Goal: Transaction & Acquisition: Purchase product/service

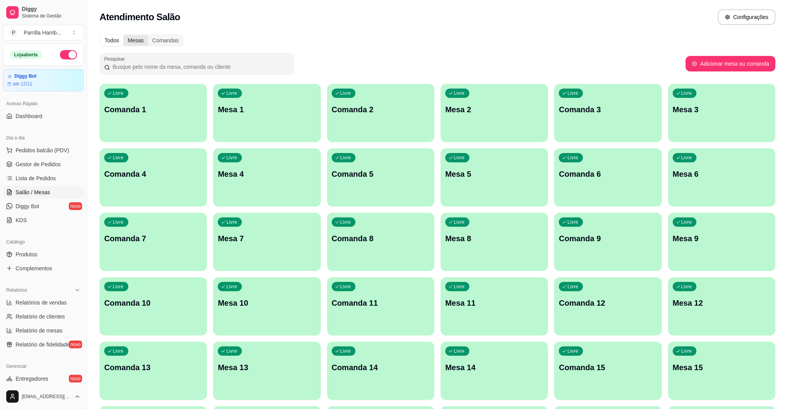
click at [135, 41] on div "Mesas" at bounding box center [135, 40] width 24 height 11
click at [123, 35] on input "Mesas" at bounding box center [123, 35] width 0 height 0
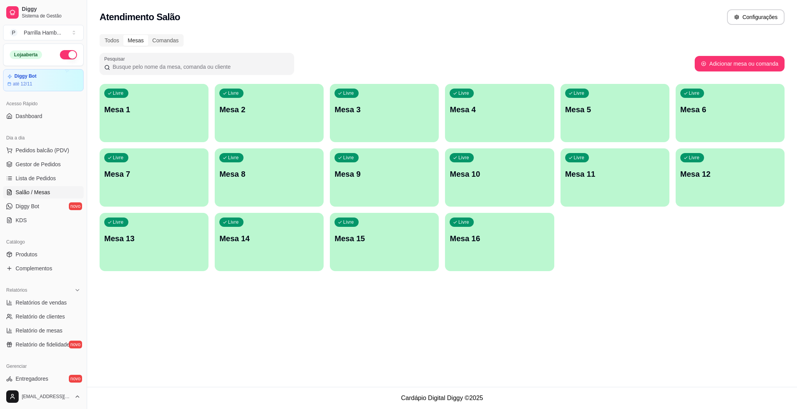
click at [364, 182] on div "Livre Mesa 9" at bounding box center [384, 173] width 109 height 49
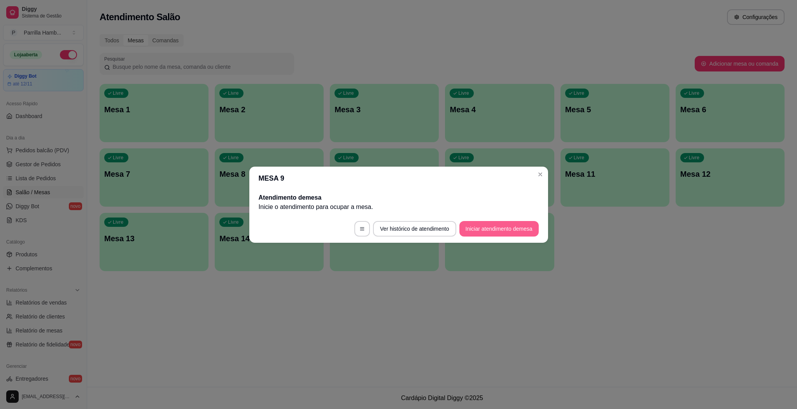
click at [506, 228] on button "Iniciar atendimento de mesa" at bounding box center [498, 229] width 79 height 16
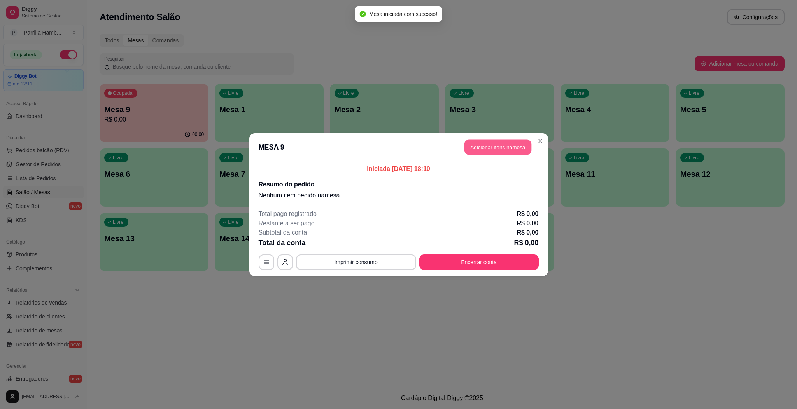
click at [525, 143] on button "Adicionar itens na mesa" at bounding box center [497, 147] width 67 height 15
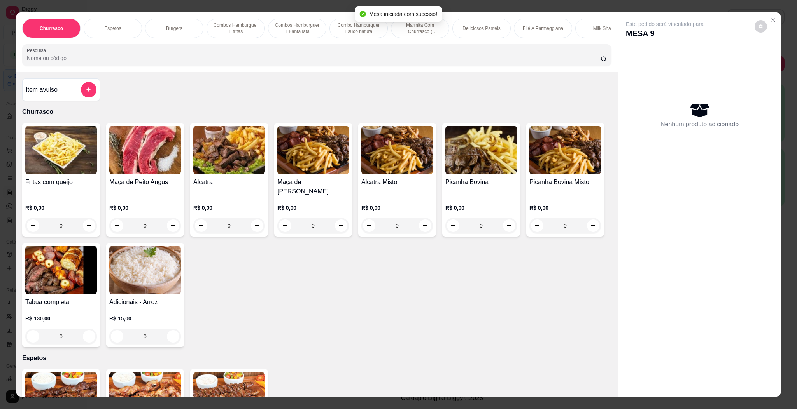
click at [292, 62] on input "Pesquisa" at bounding box center [314, 58] width 574 height 8
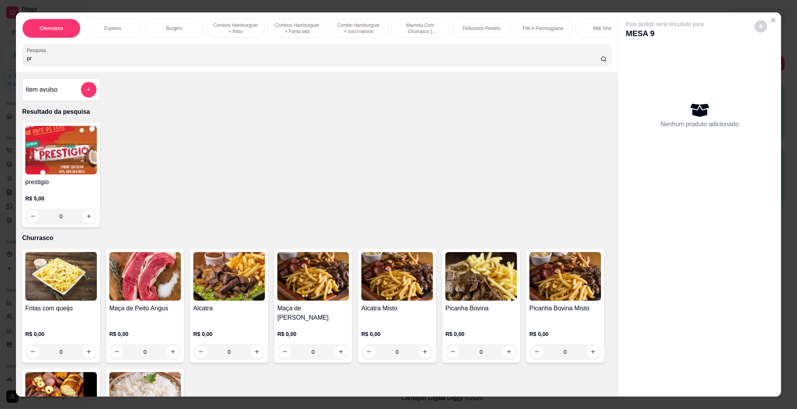
type input "p"
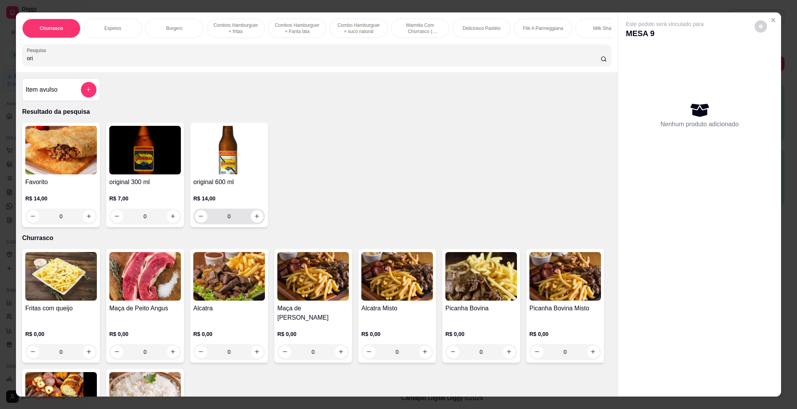
type input "ori"
click at [253, 224] on div "0" at bounding box center [229, 217] width 68 height 16
click at [254, 219] on icon "increase-product-quantity" at bounding box center [257, 216] width 6 height 6
type input "1"
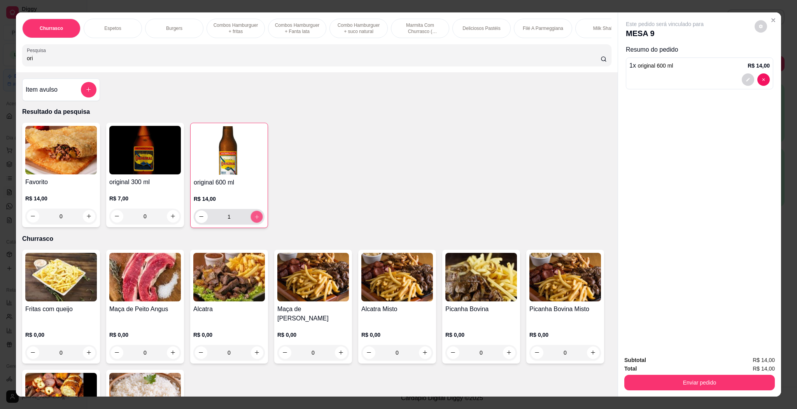
click at [254, 220] on icon "increase-product-quantity" at bounding box center [257, 217] width 6 height 6
type input "2"
click at [690, 381] on button "Enviar pedido" at bounding box center [699, 383] width 146 height 15
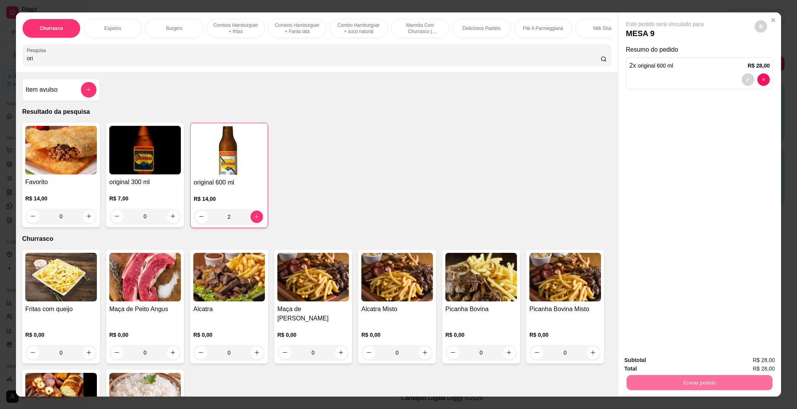
click at [755, 357] on button "Enviar pedido" at bounding box center [753, 364] width 44 height 15
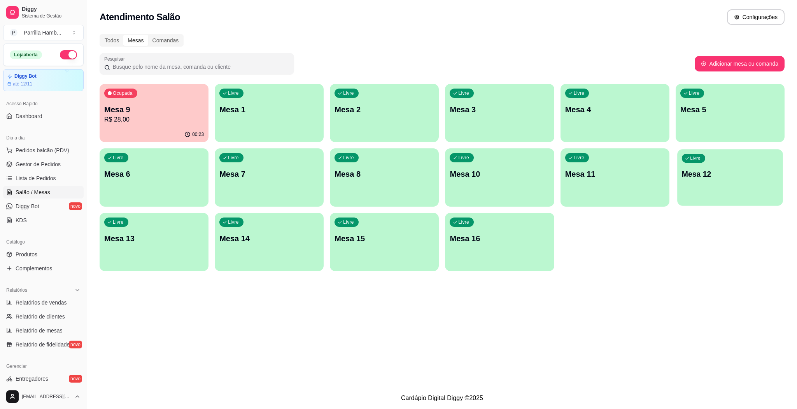
click at [720, 185] on div "Livre Mesa 12" at bounding box center [730, 172] width 106 height 47
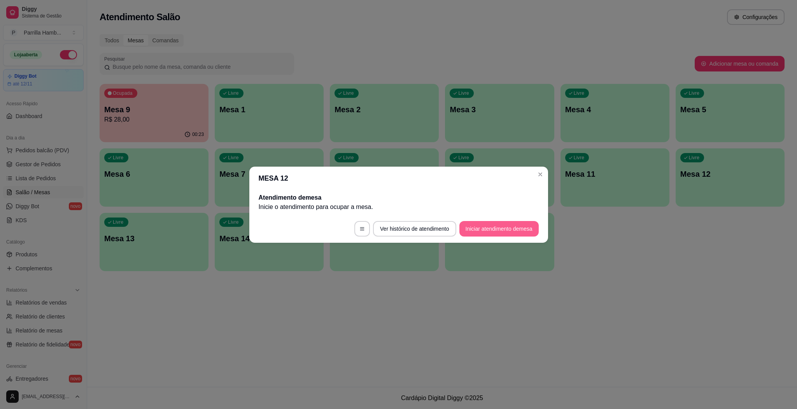
click at [517, 232] on button "Iniciar atendimento de mesa" at bounding box center [498, 229] width 79 height 16
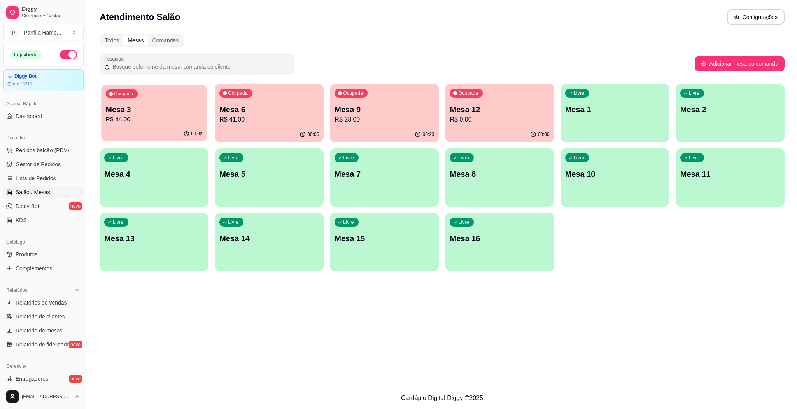
click at [164, 99] on div "Ocupada Mesa 3 R$ 44,00" at bounding box center [154, 106] width 106 height 42
click at [313, 126] on div "Ocupada Mesa 6 R$ 41,00" at bounding box center [269, 106] width 106 height 42
click at [415, 107] on p "Mesa 9" at bounding box center [384, 109] width 100 height 11
click at [503, 128] on div "00:00" at bounding box center [499, 134] width 109 height 15
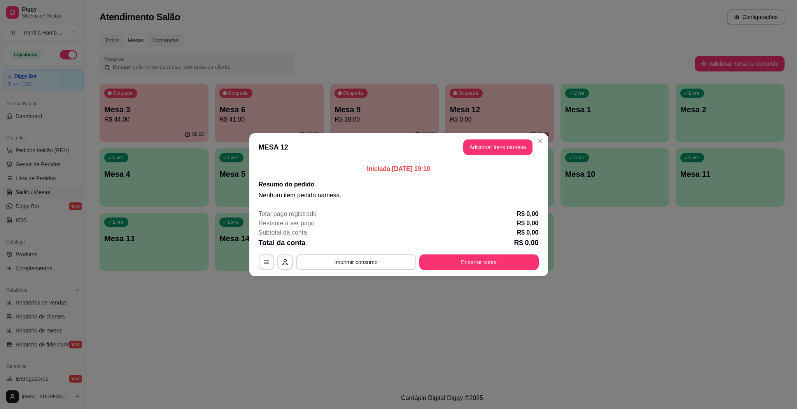
click at [513, 137] on header "MESA 12 Adicionar itens na mesa" at bounding box center [398, 147] width 299 height 28
click at [509, 143] on button "Adicionar itens na mesa" at bounding box center [497, 148] width 69 height 16
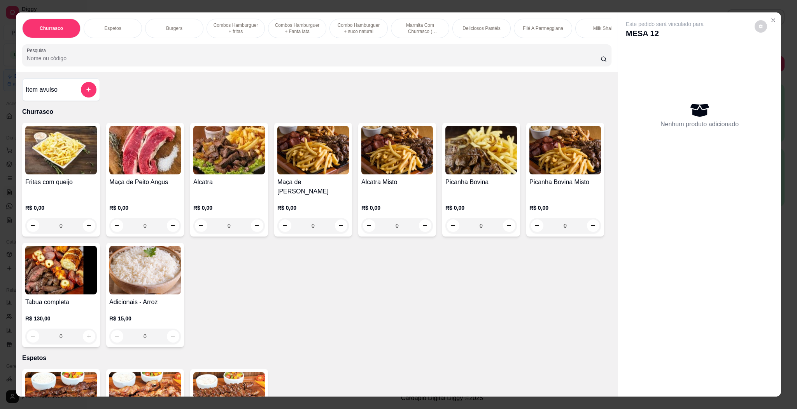
scroll to position [175, 0]
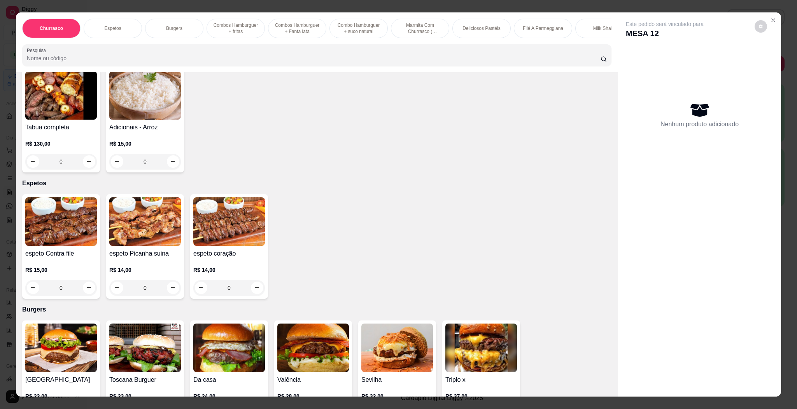
click at [69, 210] on img at bounding box center [61, 222] width 72 height 49
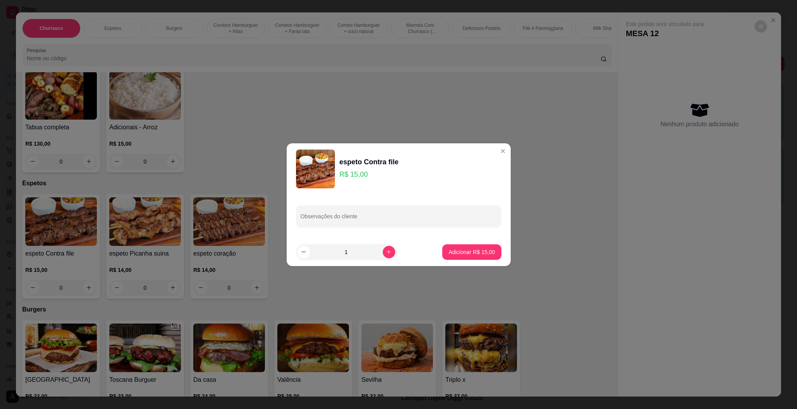
click at [464, 259] on button "Adicionar R$ 15,00" at bounding box center [471, 253] width 59 height 16
type input "1"
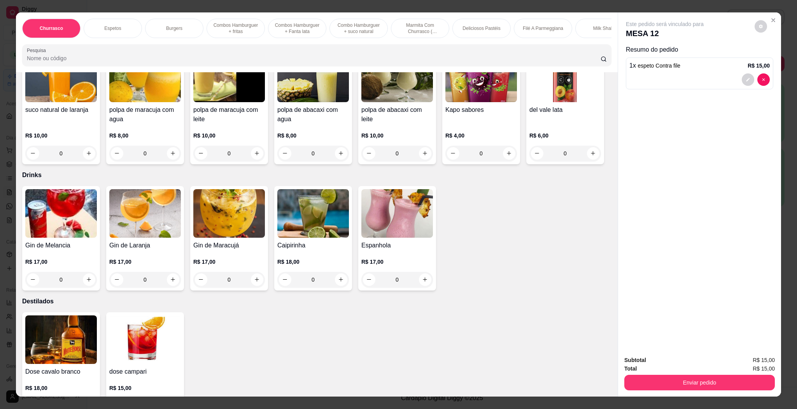
scroll to position [2275, 0]
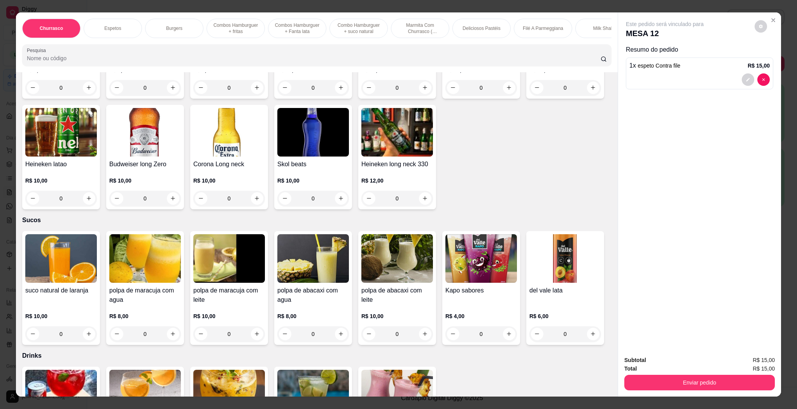
click at [216, 37] on img at bounding box center [229, 12] width 72 height 49
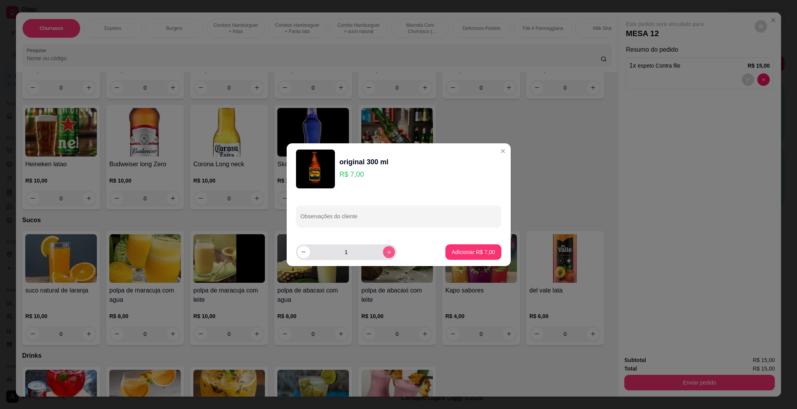
click at [386, 251] on icon "increase-product-quantity" at bounding box center [389, 252] width 6 height 6
type input "2"
click at [459, 254] on p "Adicionar R$ 14,00" at bounding box center [471, 252] width 46 height 8
type input "2"
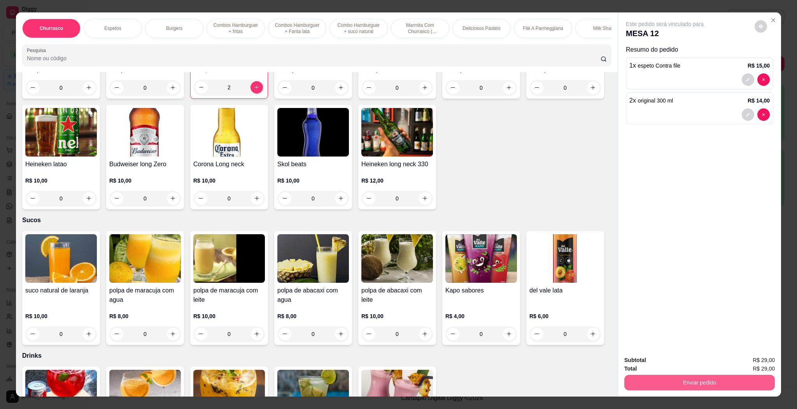
click at [685, 377] on button "Enviar pedido" at bounding box center [699, 383] width 150 height 16
click at [743, 361] on button "Enviar pedido" at bounding box center [753, 364] width 44 height 15
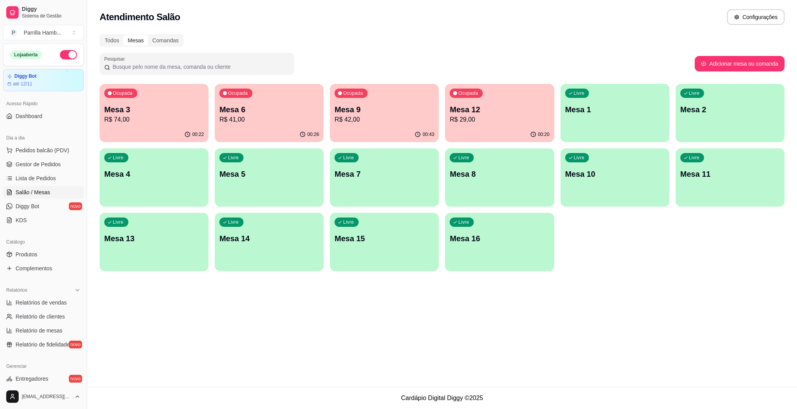
click at [168, 99] on div "Ocupada Mesa 3 R$ 74,00" at bounding box center [154, 105] width 109 height 43
click at [514, 109] on p "Mesa 12" at bounding box center [499, 109] width 100 height 11
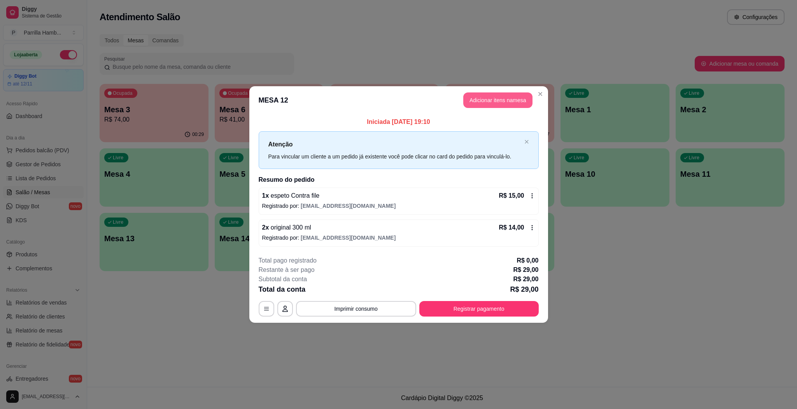
click at [494, 105] on button "Adicionar itens na mesa" at bounding box center [497, 101] width 69 height 16
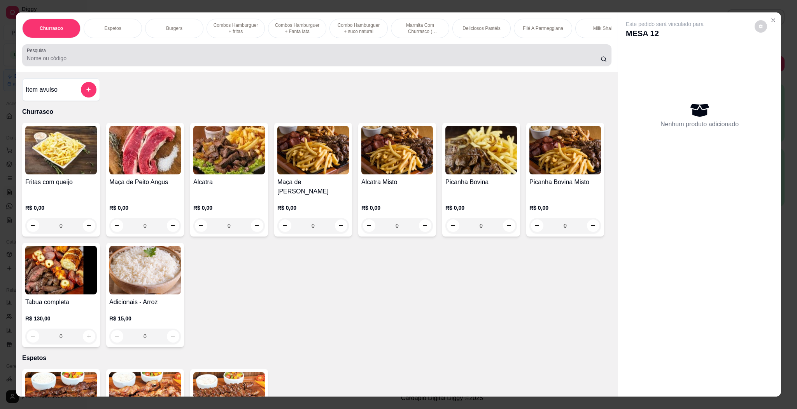
click at [412, 62] on div at bounding box center [317, 55] width 580 height 16
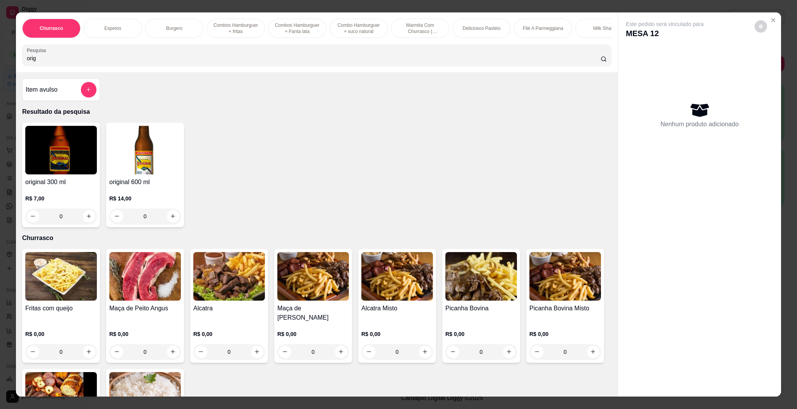
type input "orig"
click at [148, 164] on img at bounding box center [145, 150] width 72 height 49
click at [81, 187] on h4 "original 300 ml" at bounding box center [61, 182] width 72 height 9
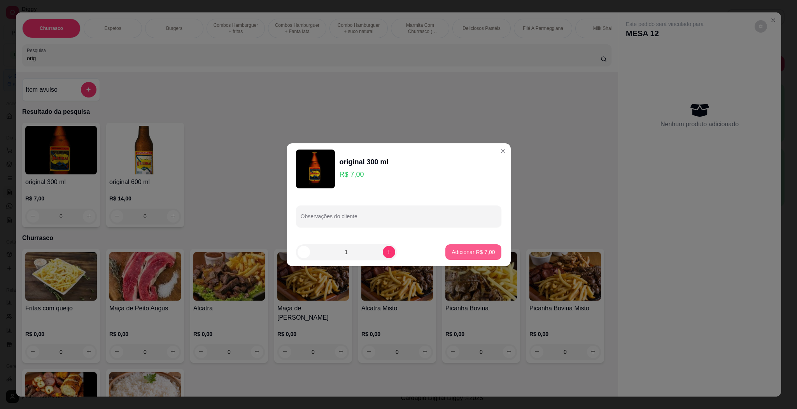
click at [483, 245] on button "Adicionar R$ 7,00" at bounding box center [473, 253] width 56 height 16
type input "1"
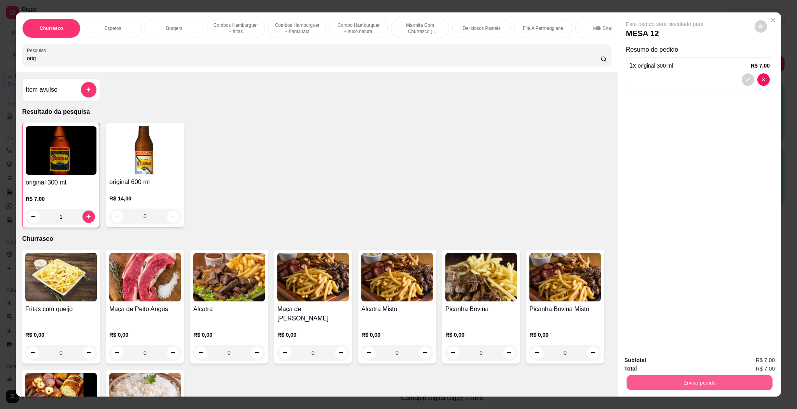
click at [715, 386] on button "Enviar pedido" at bounding box center [699, 383] width 146 height 15
click at [755, 363] on button "Enviar pedido" at bounding box center [753, 364] width 43 height 14
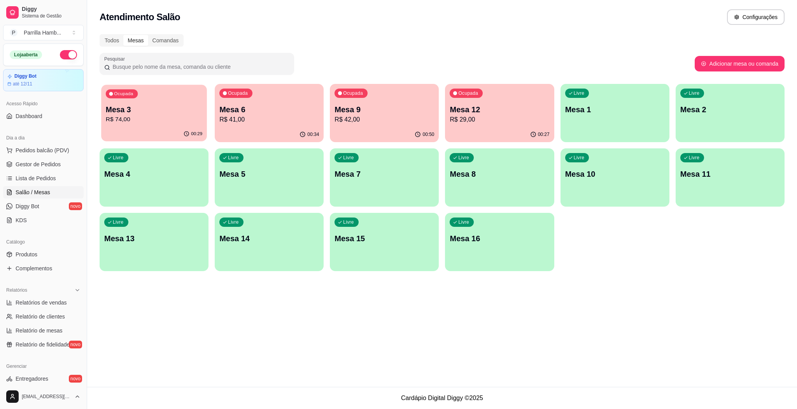
click at [183, 107] on p "Mesa 3" at bounding box center [154, 110] width 96 height 10
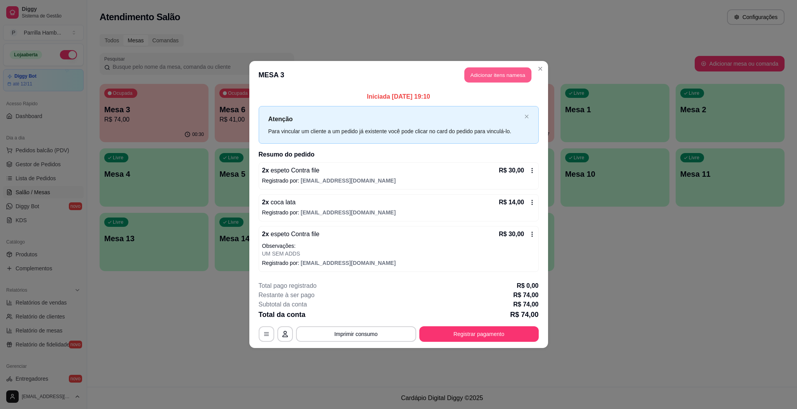
click at [489, 70] on button "Adicionar itens na mesa" at bounding box center [497, 75] width 67 height 15
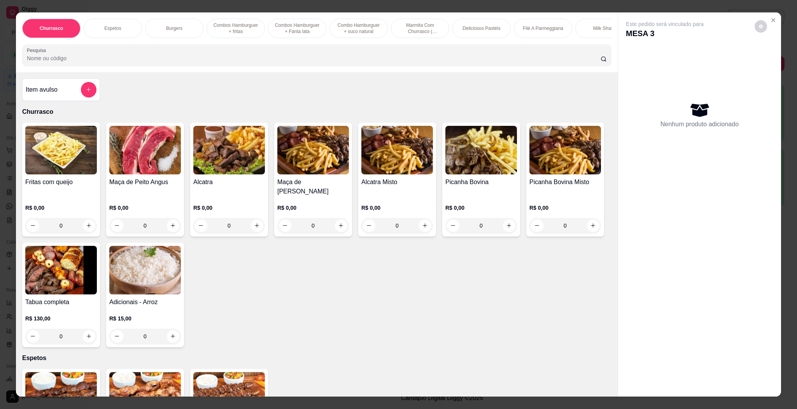
click at [282, 62] on input "Pesquisa" at bounding box center [314, 58] width 574 height 8
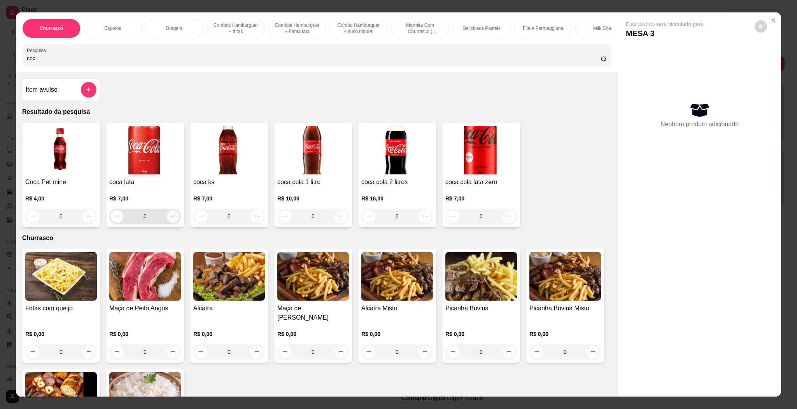
type input "coc"
click at [171, 223] on button "increase-product-quantity" at bounding box center [173, 216] width 12 height 12
type input "1"
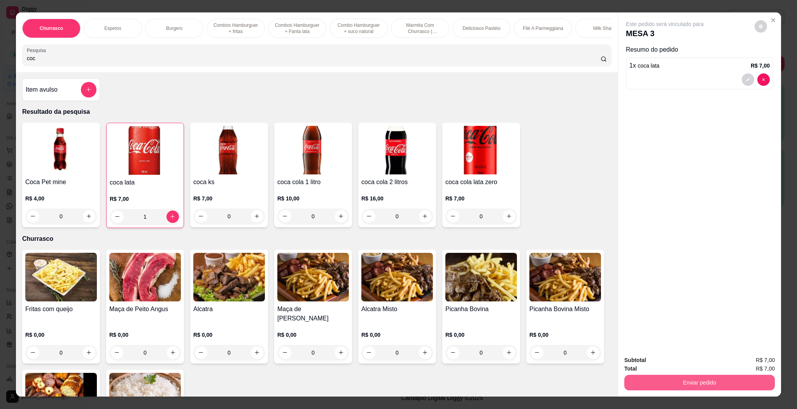
click at [683, 379] on button "Enviar pedido" at bounding box center [699, 383] width 150 height 16
click at [754, 365] on button "Enviar pedido" at bounding box center [753, 364] width 43 height 14
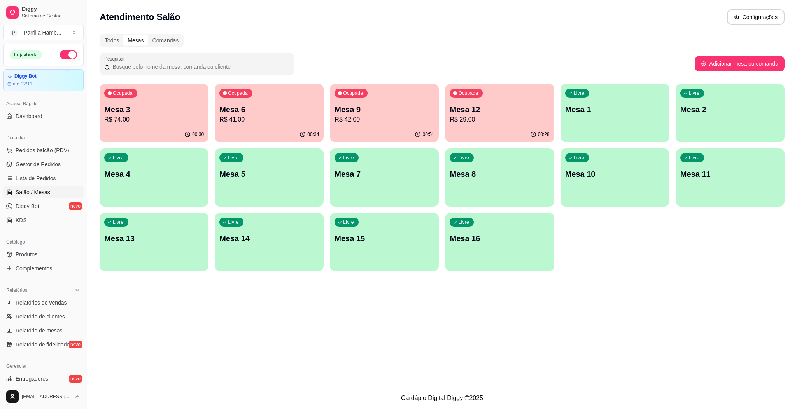
click at [682, 329] on div "Atendimento Salão Configurações Todos Mesas Comandas Pesquisar Adicionar mesa o…" at bounding box center [442, 193] width 710 height 387
click at [65, 147] on span "Pedidos balcão (PDV)" at bounding box center [43, 151] width 54 height 8
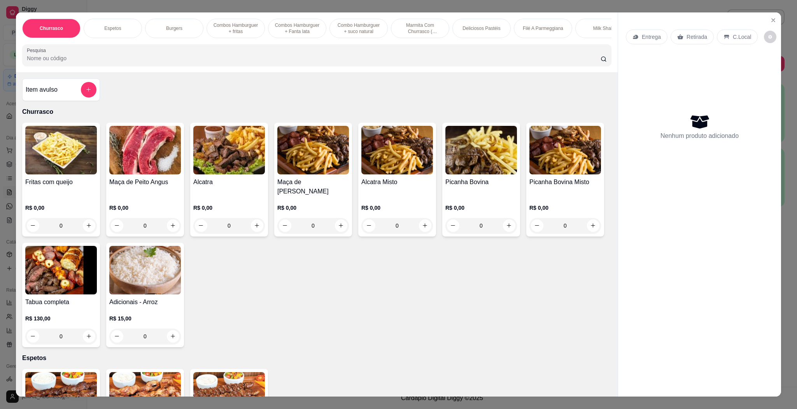
click at [627, 30] on div "Entrega" at bounding box center [647, 37] width 42 height 15
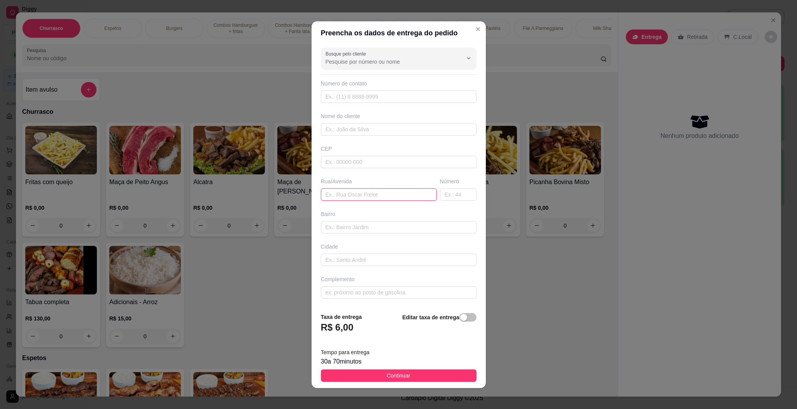
click at [358, 194] on input "text" at bounding box center [379, 195] width 116 height 12
paste input "rua china 91"
type input "rua china 91"
click at [421, 376] on button "Continuar" at bounding box center [399, 376] width 156 height 12
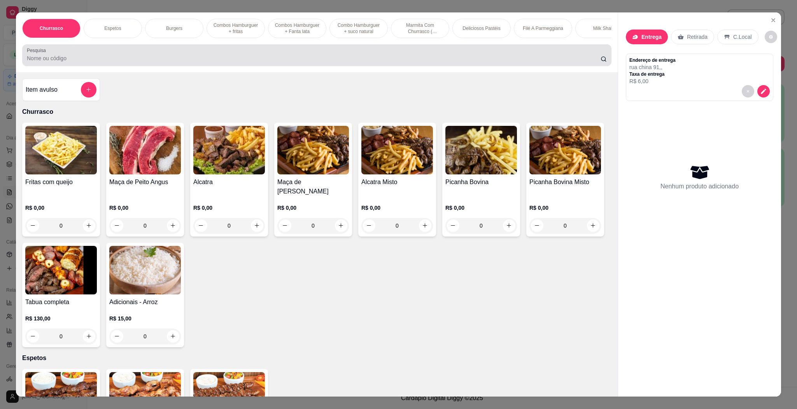
click at [245, 62] on input "Pesquisa" at bounding box center [314, 58] width 574 height 8
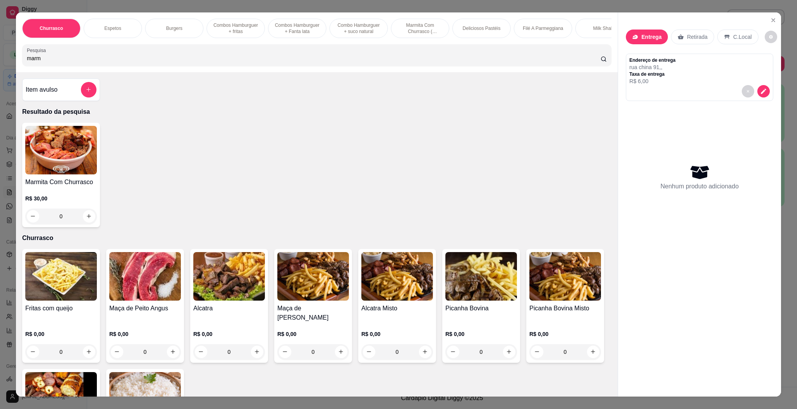
type input "marm"
click at [91, 222] on div "0" at bounding box center [61, 217] width 72 height 16
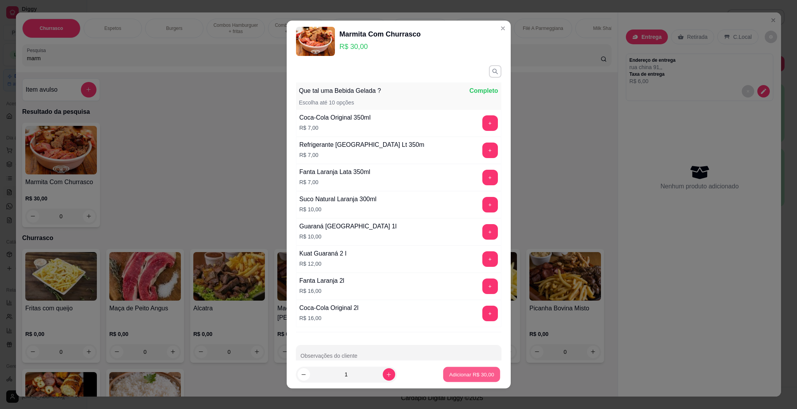
click at [449, 371] on p "Adicionar R$ 30,00" at bounding box center [471, 374] width 45 height 7
type input "1"
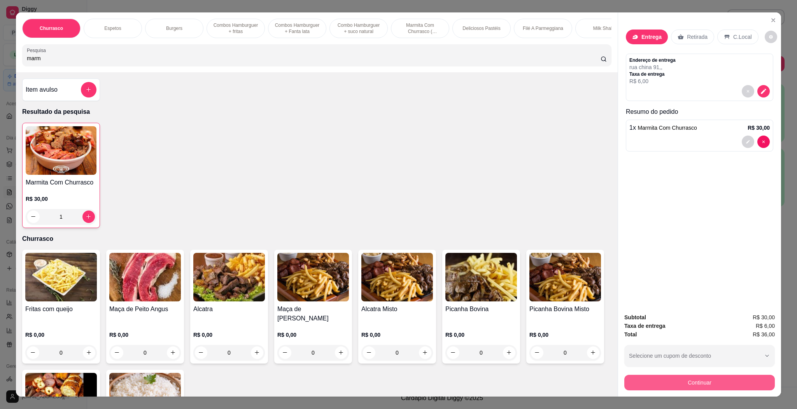
click at [742, 378] on button "Continuar" at bounding box center [699, 383] width 150 height 16
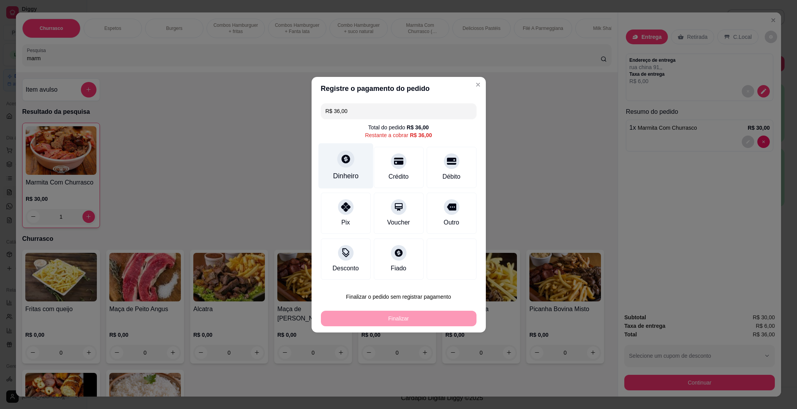
click at [327, 167] on div "Dinheiro" at bounding box center [345, 165] width 55 height 45
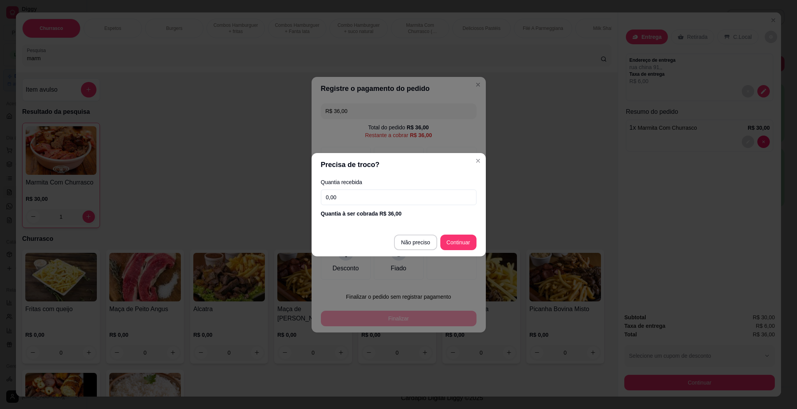
click at [383, 195] on input "0,00" at bounding box center [399, 198] width 156 height 16
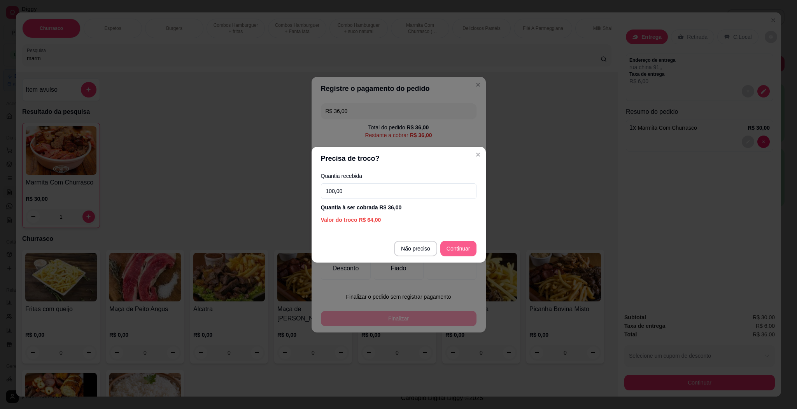
type input "100,00"
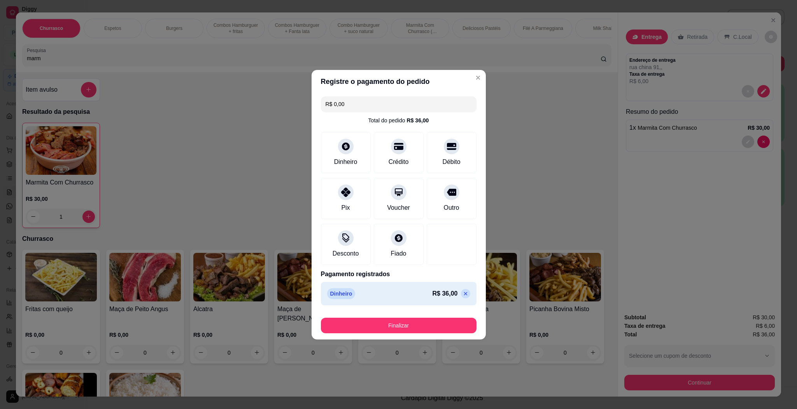
type input "R$ 0,00"
click at [411, 325] on button "Finalizar" at bounding box center [399, 326] width 156 height 16
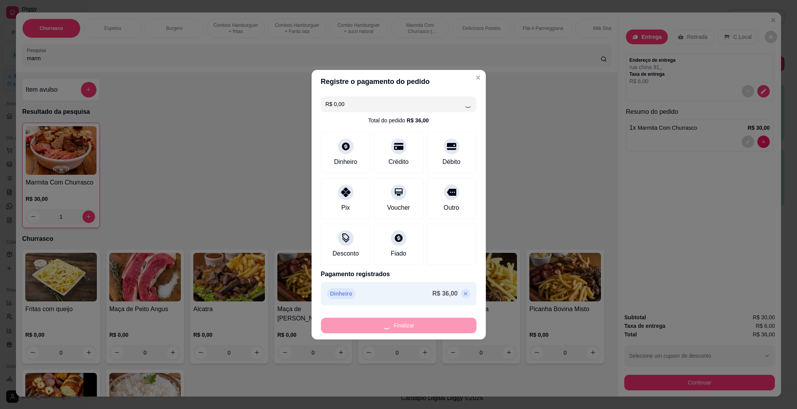
type input "0"
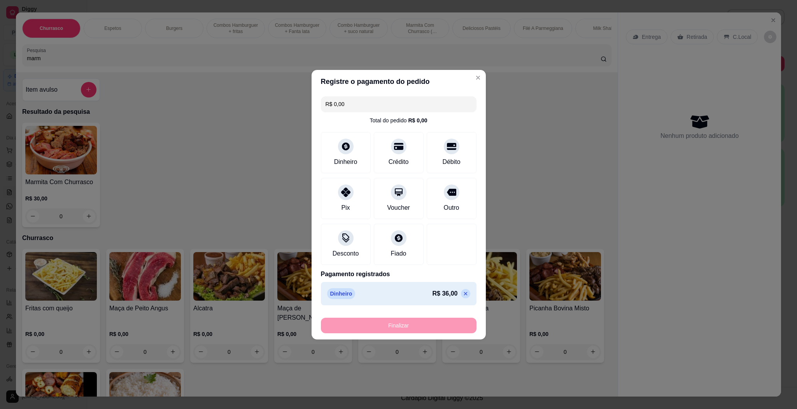
type input "-R$ 36,00"
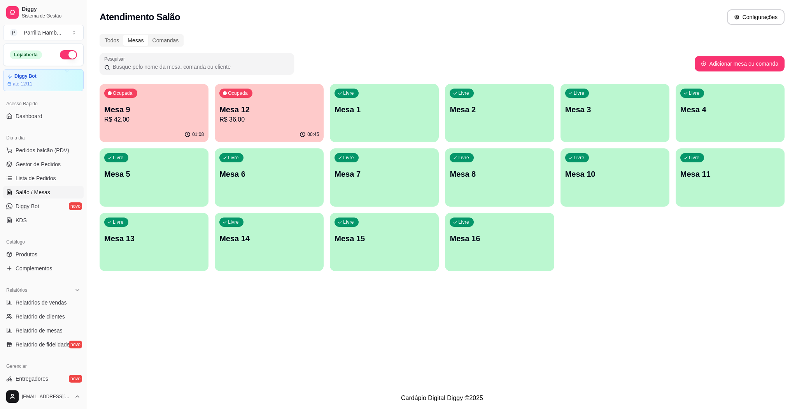
click at [48, 157] on ul "Pedidos balcão (PDV) Gestor de Pedidos Lista de Pedidos Salão / Mesas Diggy Bot…" at bounding box center [43, 185] width 80 height 82
click at [49, 154] on button "Pedidos balcão (PDV)" at bounding box center [43, 150] width 80 height 12
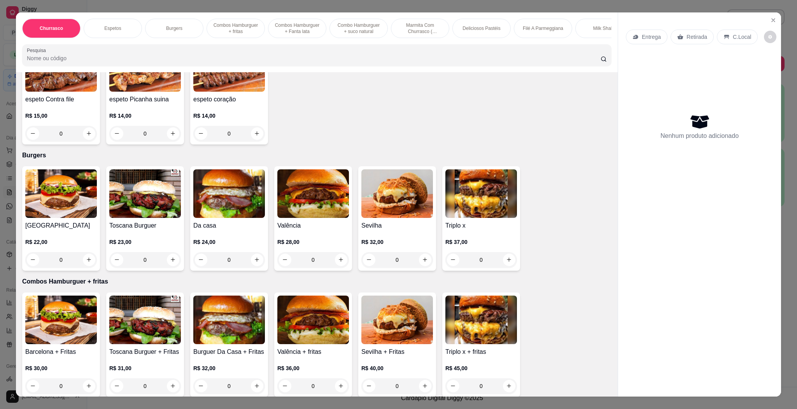
scroll to position [350, 0]
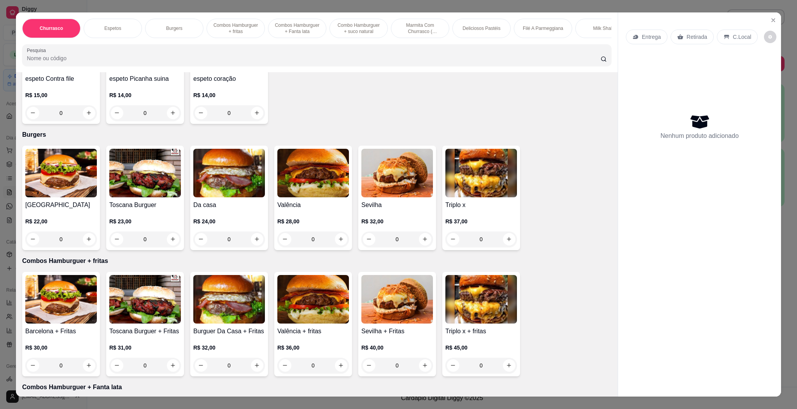
click at [301, 199] on div "Valência R$ 28,00 0" at bounding box center [313, 198] width 78 height 105
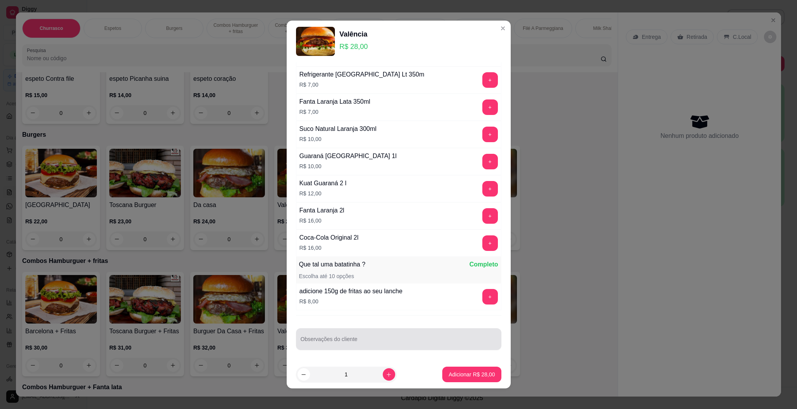
scroll to position [74, 0]
click at [349, 344] on input "Observações do cliente" at bounding box center [399, 343] width 196 height 8
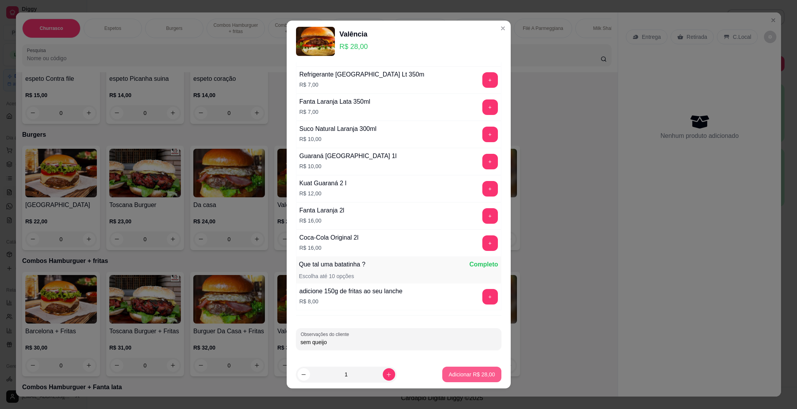
type input "sem queijo"
click at [463, 371] on p "Adicionar R$ 28,00" at bounding box center [471, 375] width 46 height 8
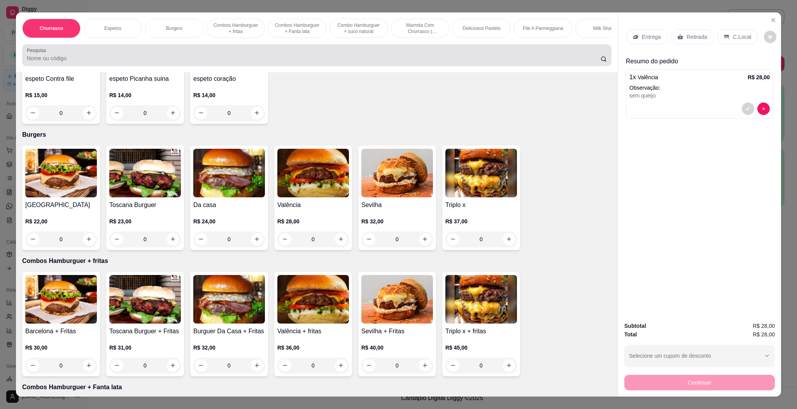
drag, startPoint x: 449, startPoint y: 59, endPoint x: 442, endPoint y: 65, distance: 8.8
click at [449, 59] on div at bounding box center [317, 55] width 580 height 16
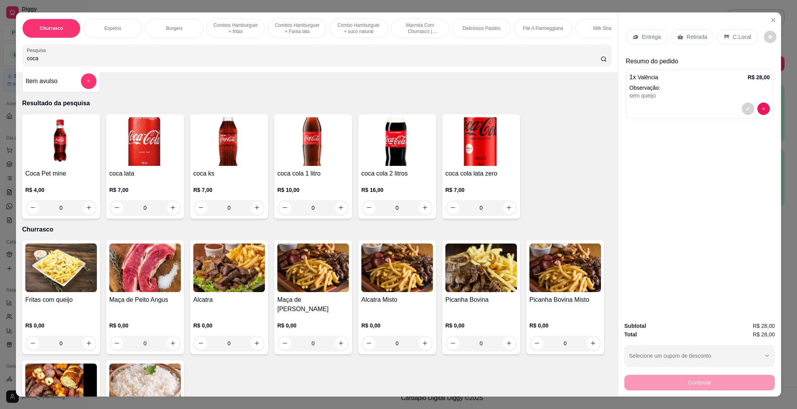
scroll to position [0, 0]
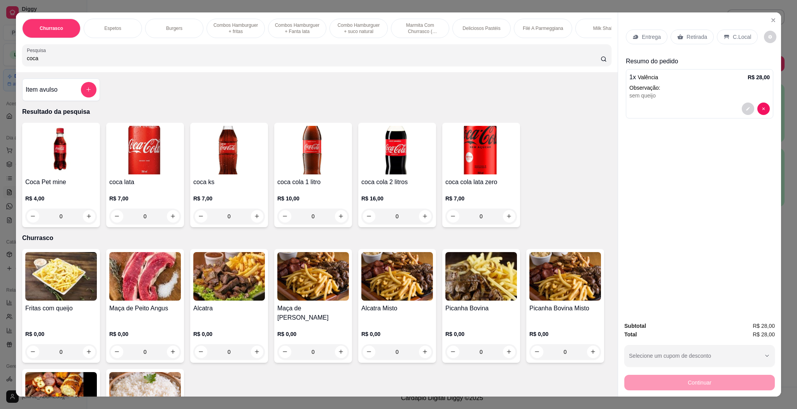
type input "coca"
click at [122, 187] on h4 "coca lata" at bounding box center [145, 182] width 72 height 9
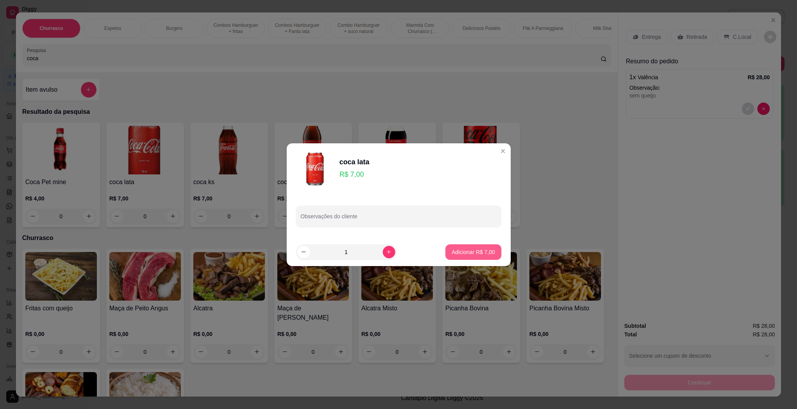
click at [461, 257] on button "Adicionar R$ 7,00" at bounding box center [473, 253] width 56 height 16
type input "1"
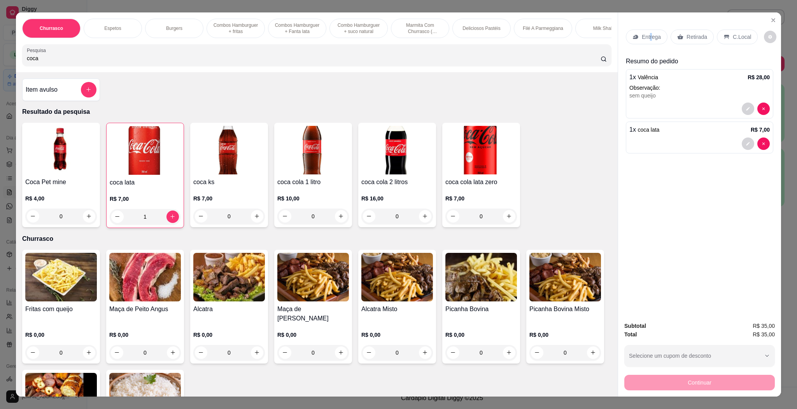
click at [646, 38] on p "Entrega" at bounding box center [651, 37] width 19 height 8
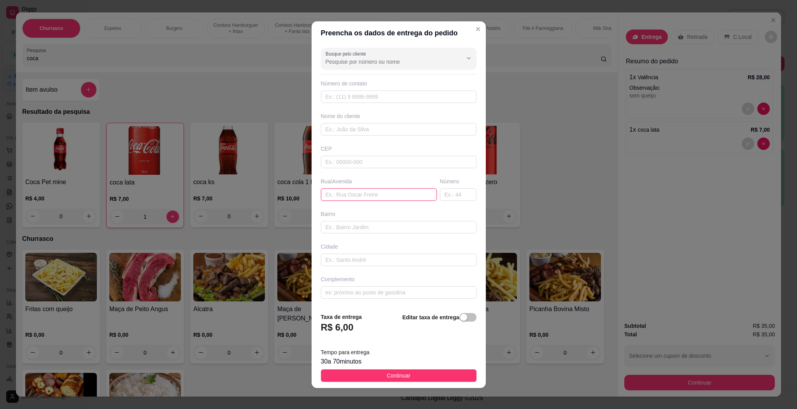
click at [363, 197] on input "text" at bounding box center [379, 195] width 116 height 12
paste input "Entregar no [GEOGRAPHIC_DATA] quarto 212"
type input "Entregar no [GEOGRAPHIC_DATA] quarto 212"
click at [427, 374] on button "Continuar" at bounding box center [399, 376] width 156 height 12
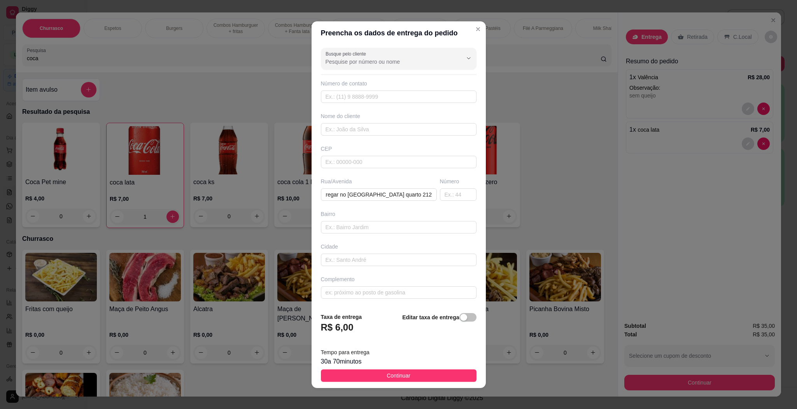
scroll to position [0, 0]
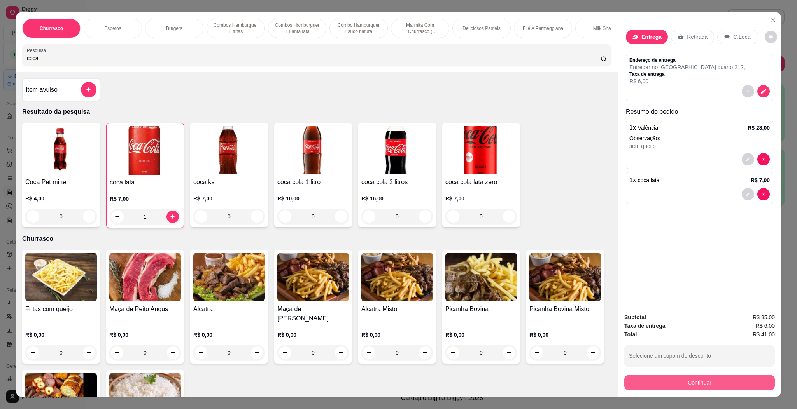
click at [699, 375] on div "Continuar" at bounding box center [699, 381] width 150 height 17
click at [699, 380] on button "Continuar" at bounding box center [699, 383] width 150 height 16
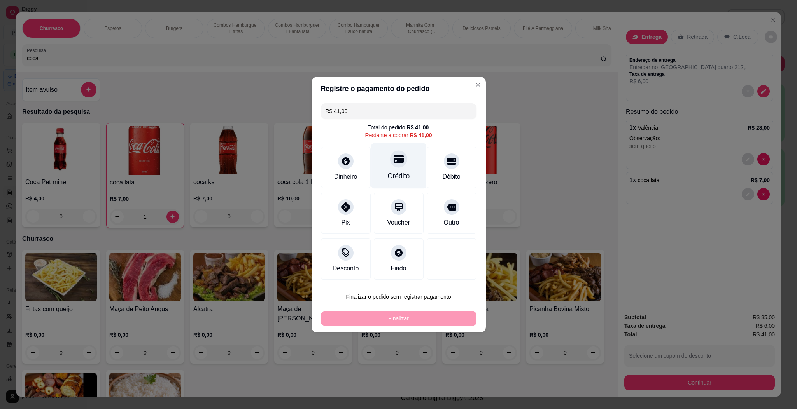
click at [400, 178] on div "Crédito" at bounding box center [398, 176] width 22 height 10
type input "R$ 0,00"
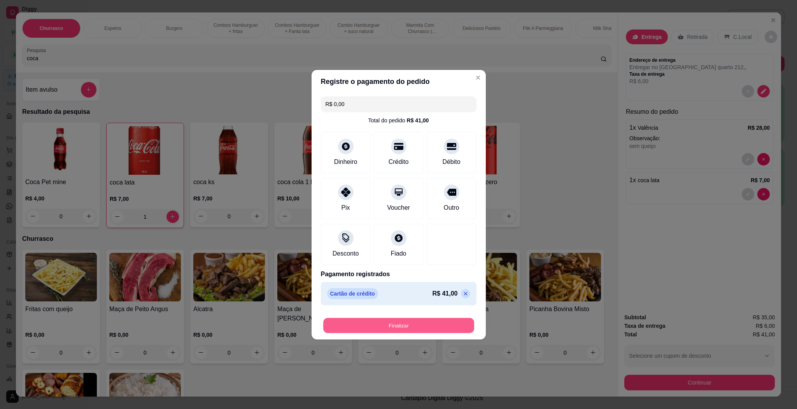
click at [388, 329] on button "Finalizar" at bounding box center [398, 325] width 151 height 15
type input "0"
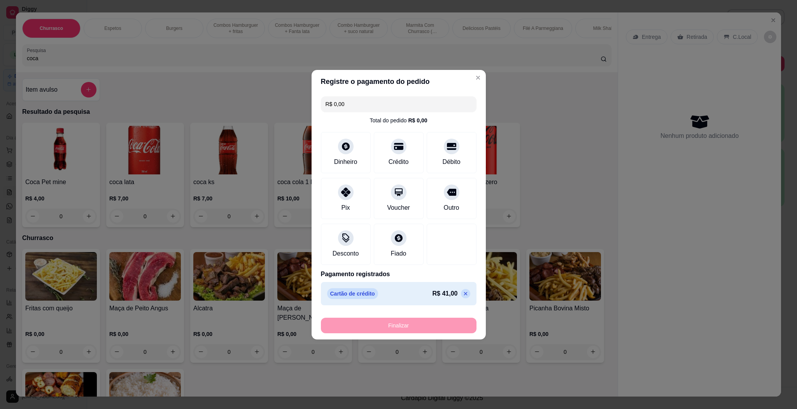
type input "-R$ 41,00"
